Goal: Information Seeking & Learning: Compare options

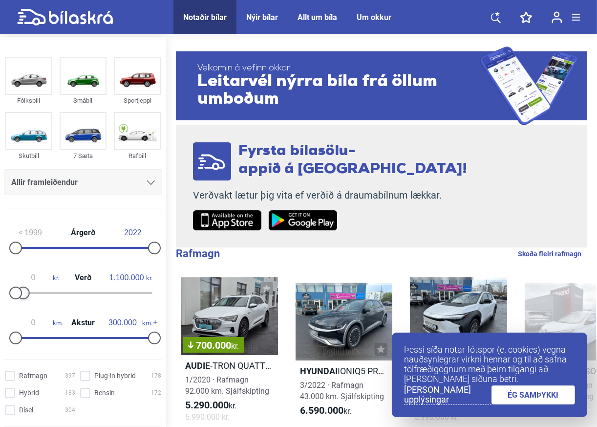
type input "1.000.000"
drag, startPoint x: 131, startPoint y: 294, endPoint x: 19, endPoint y: 299, distance: 112.6
click at [19, 299] on div "0 kr. Verð 1.000.000 kr." at bounding box center [83, 283] width 158 height 45
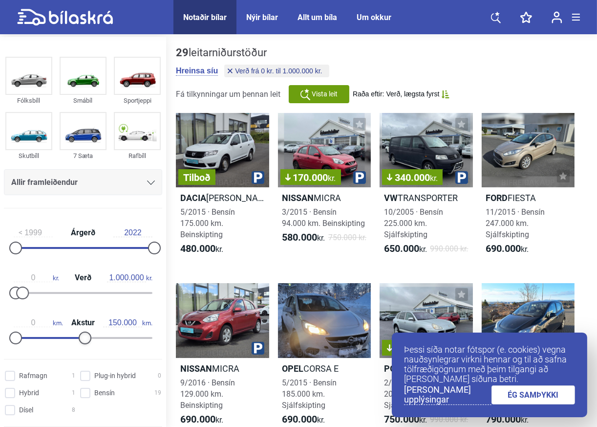
drag, startPoint x: 143, startPoint y: 335, endPoint x: 81, endPoint y: 337, distance: 62.1
click at [81, 337] on div at bounding box center [85, 337] width 13 height 13
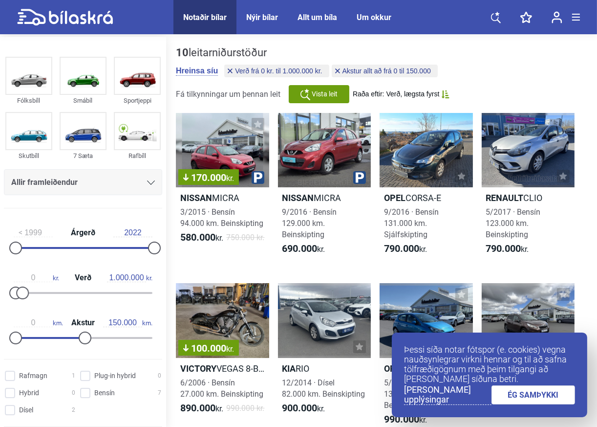
click at [509, 397] on link "ÉG SAMÞYKKI" at bounding box center [534, 394] width 84 height 19
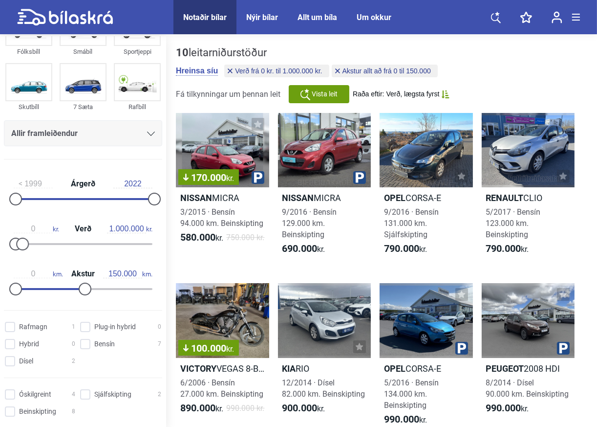
type input "300.000"
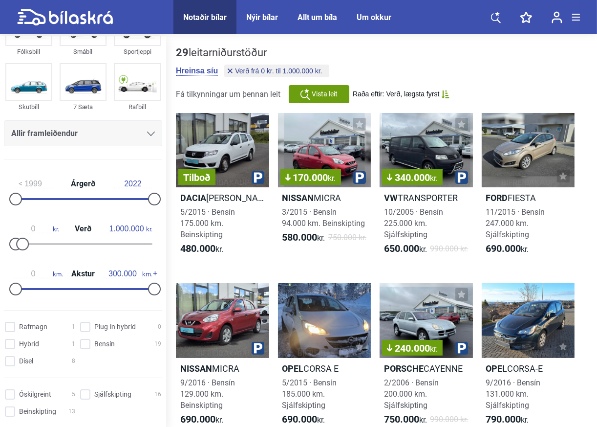
type input "20.000.000"
